Goal: Task Accomplishment & Management: Complete application form

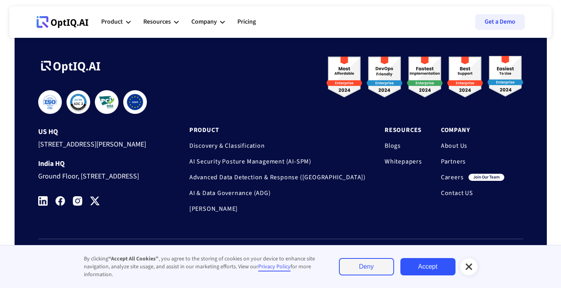
scroll to position [2644, 0]
click at [221, 23] on icon at bounding box center [222, 22] width 5 height 5
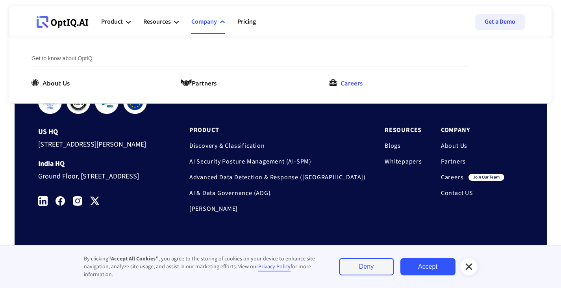
click at [362, 85] on div "Careers" at bounding box center [351, 82] width 22 height 9
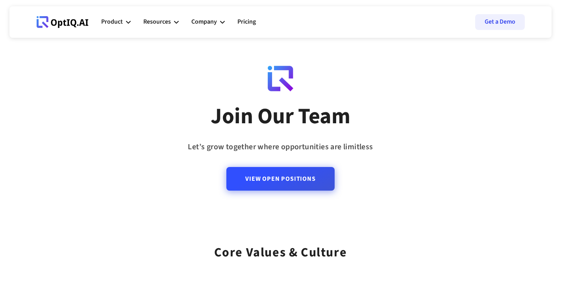
click at [301, 187] on link "View Open Positions" at bounding box center [280, 179] width 108 height 24
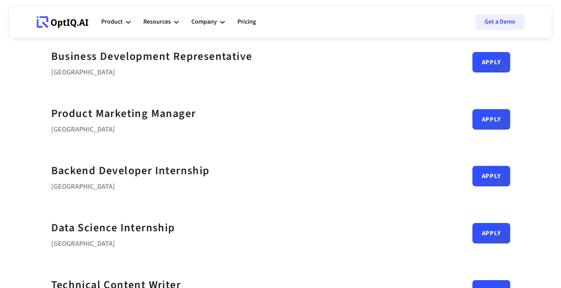
scroll to position [288, 0]
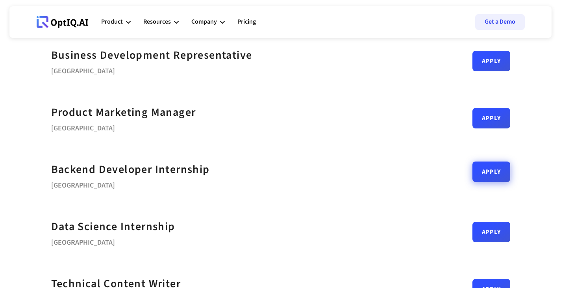
click at [472, 174] on link "Apply" at bounding box center [491, 171] width 38 height 20
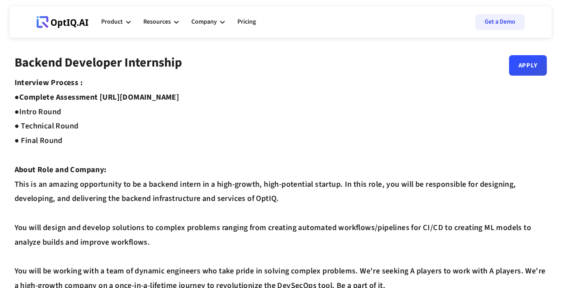
drag, startPoint x: 244, startPoint y: 98, endPoint x: 102, endPoint y: 95, distance: 142.0
copy strong "https://equip.co/assessments/GNUQn/"
click at [520, 69] on link "Apply" at bounding box center [528, 62] width 38 height 20
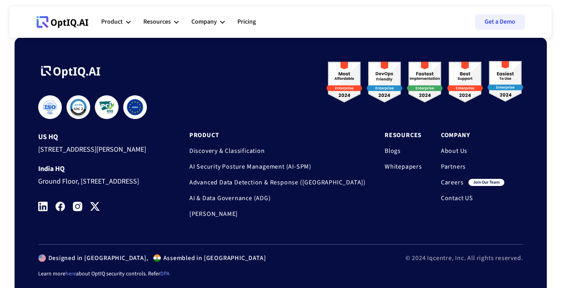
scroll to position [622, 0]
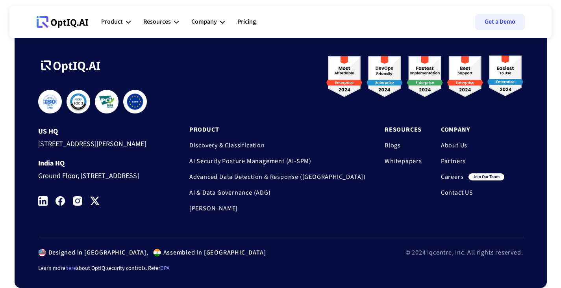
click at [44, 205] on img at bounding box center [42, 200] width 9 height 9
